Goal: Browse casually

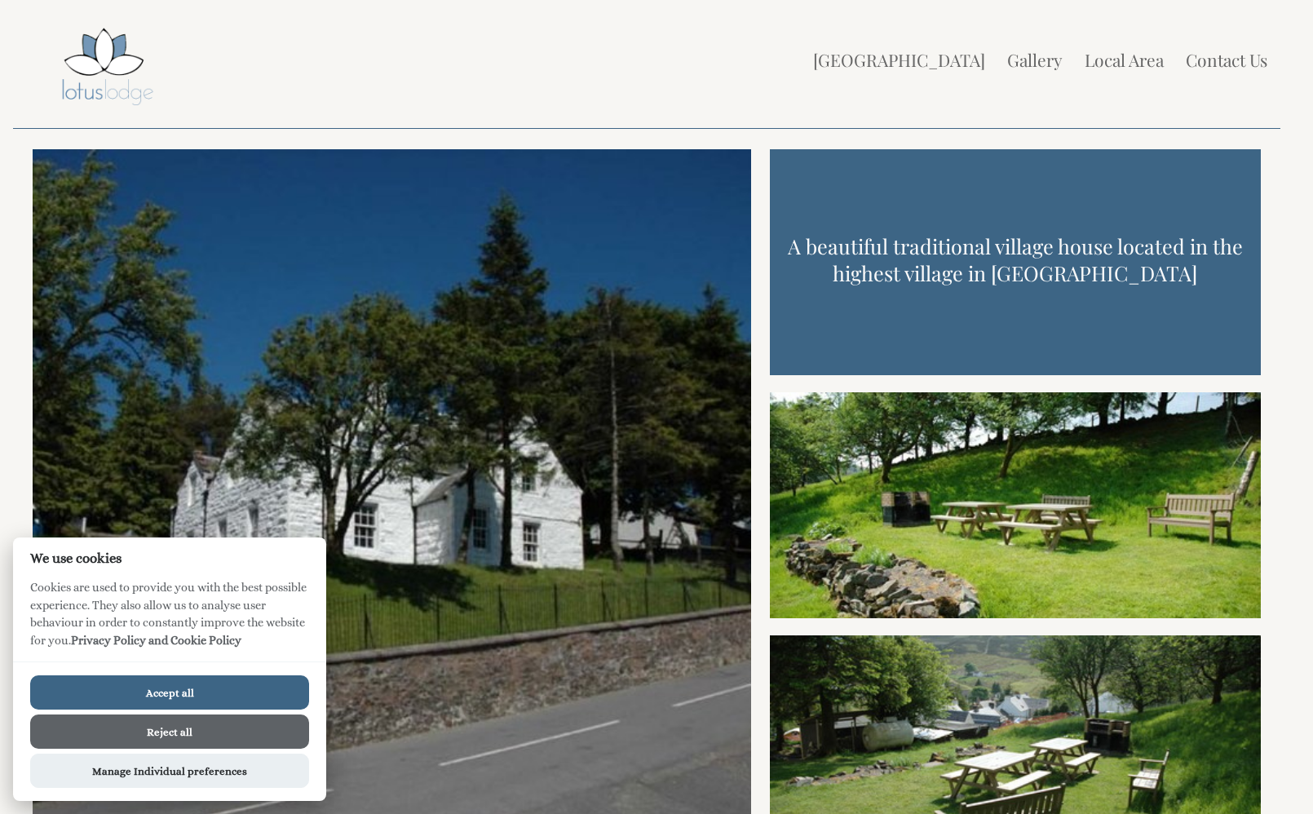
click at [196, 689] on button "Accept all" at bounding box center [169, 692] width 279 height 34
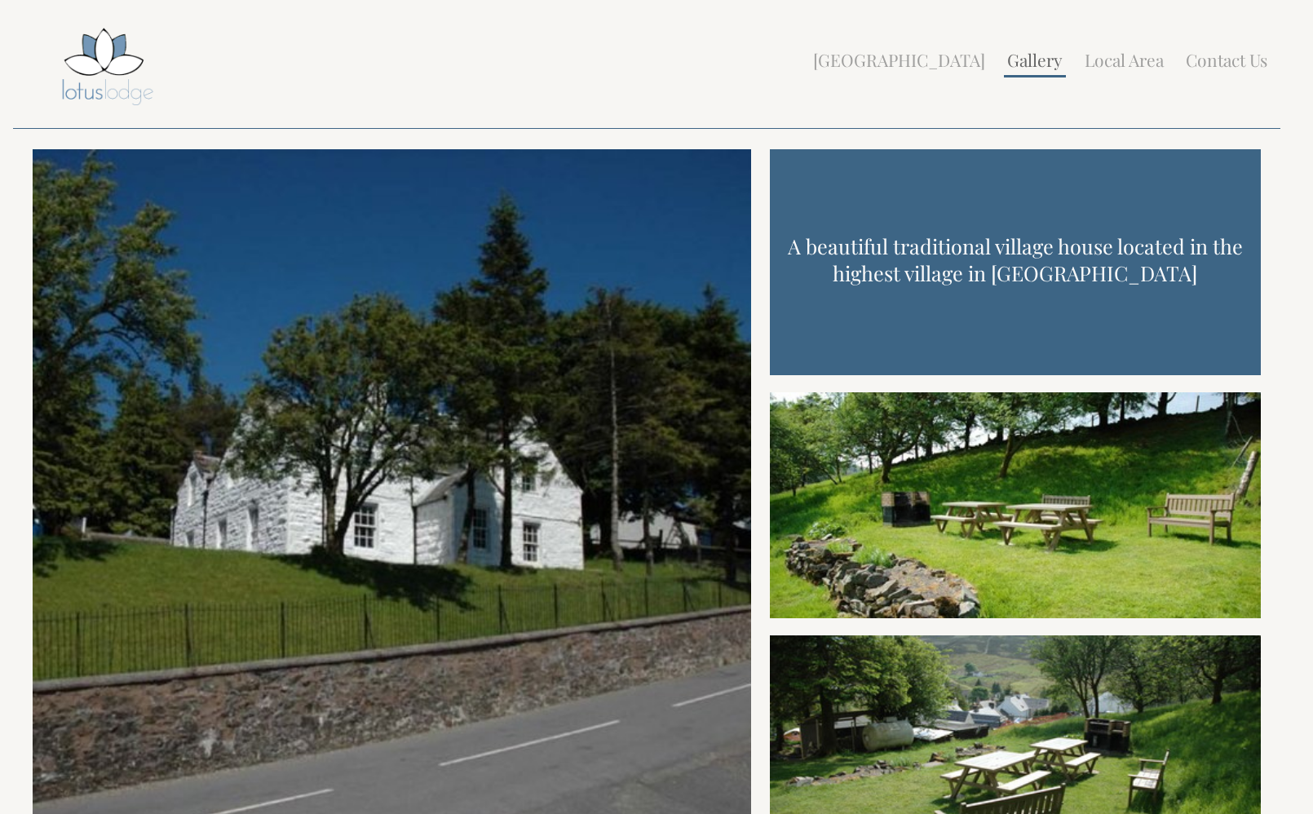
drag, startPoint x: 1025, startPoint y: 45, endPoint x: 1031, endPoint y: 51, distance: 8.7
click at [1026, 46] on li "Gallery" at bounding box center [1035, 61] width 62 height 33
click at [1031, 61] on link "Gallery" at bounding box center [1034, 59] width 55 height 23
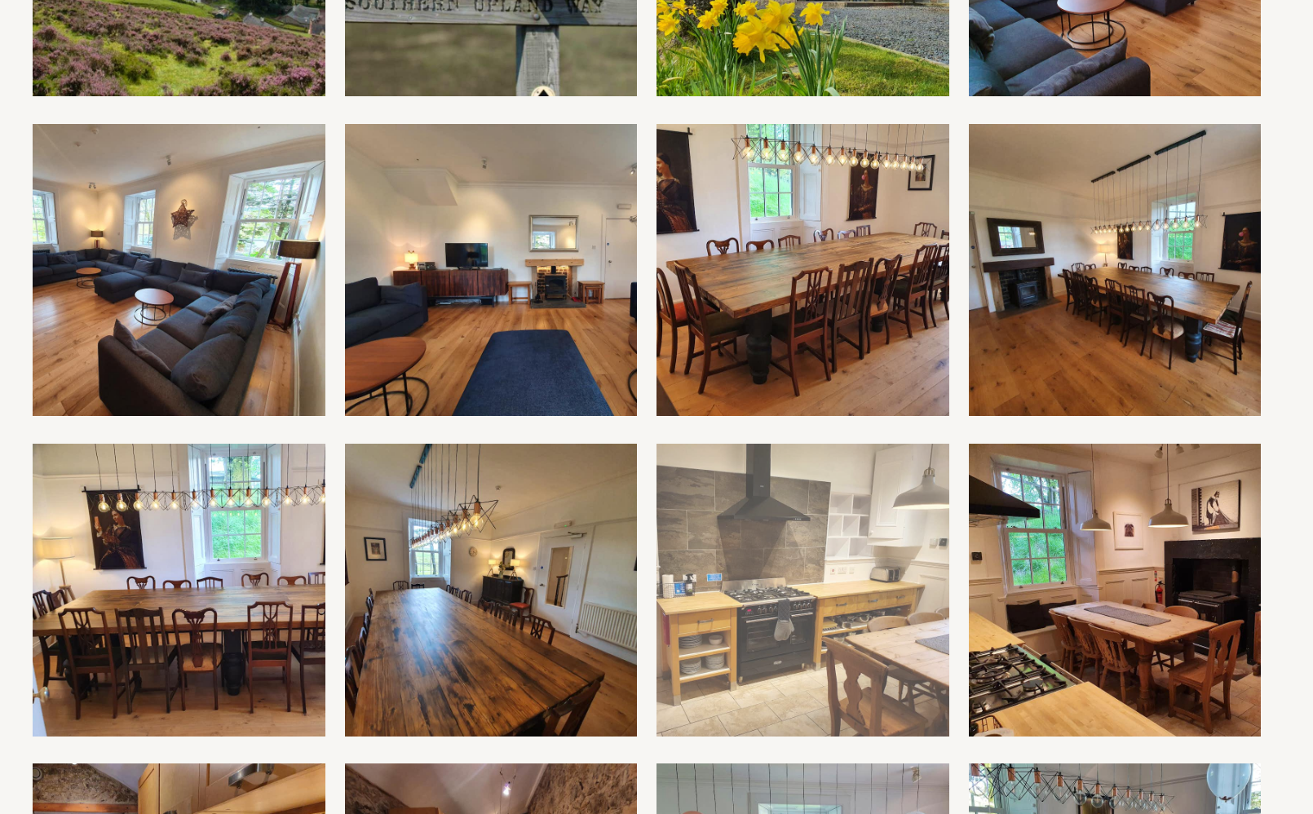
scroll to position [743, 0]
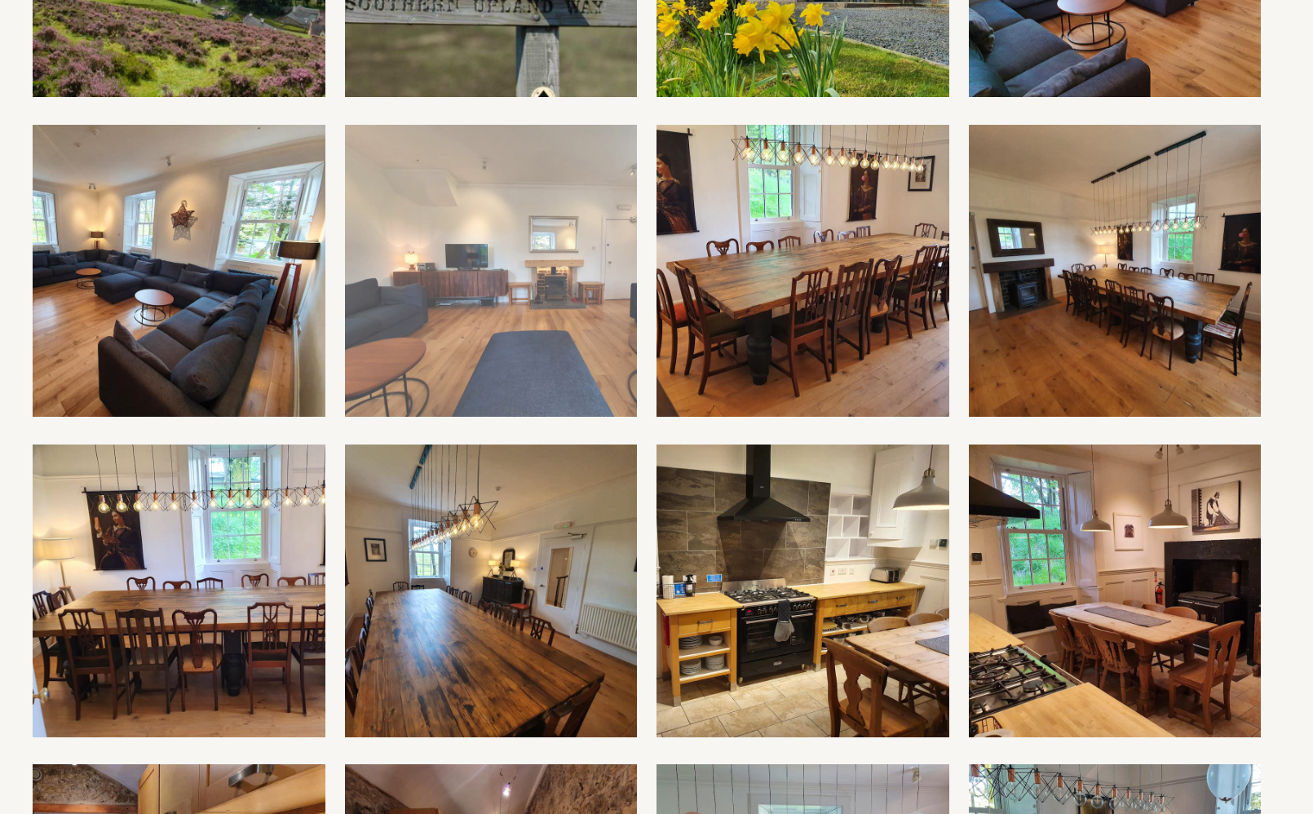
click at [514, 311] on img at bounding box center [491, 271] width 293 height 293
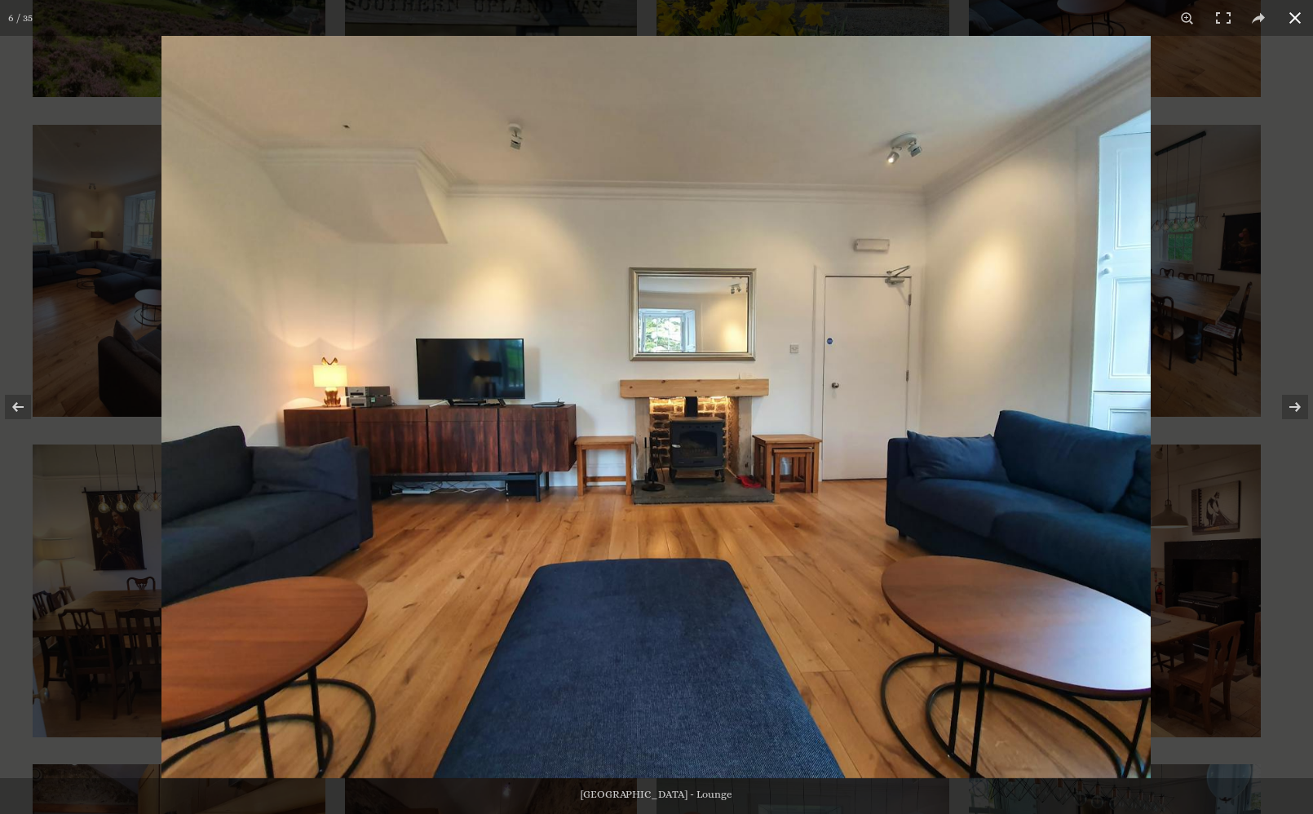
click at [1294, 23] on button at bounding box center [1295, 18] width 36 height 36
